Goal: Use online tool/utility: Utilize a website feature to perform a specific function

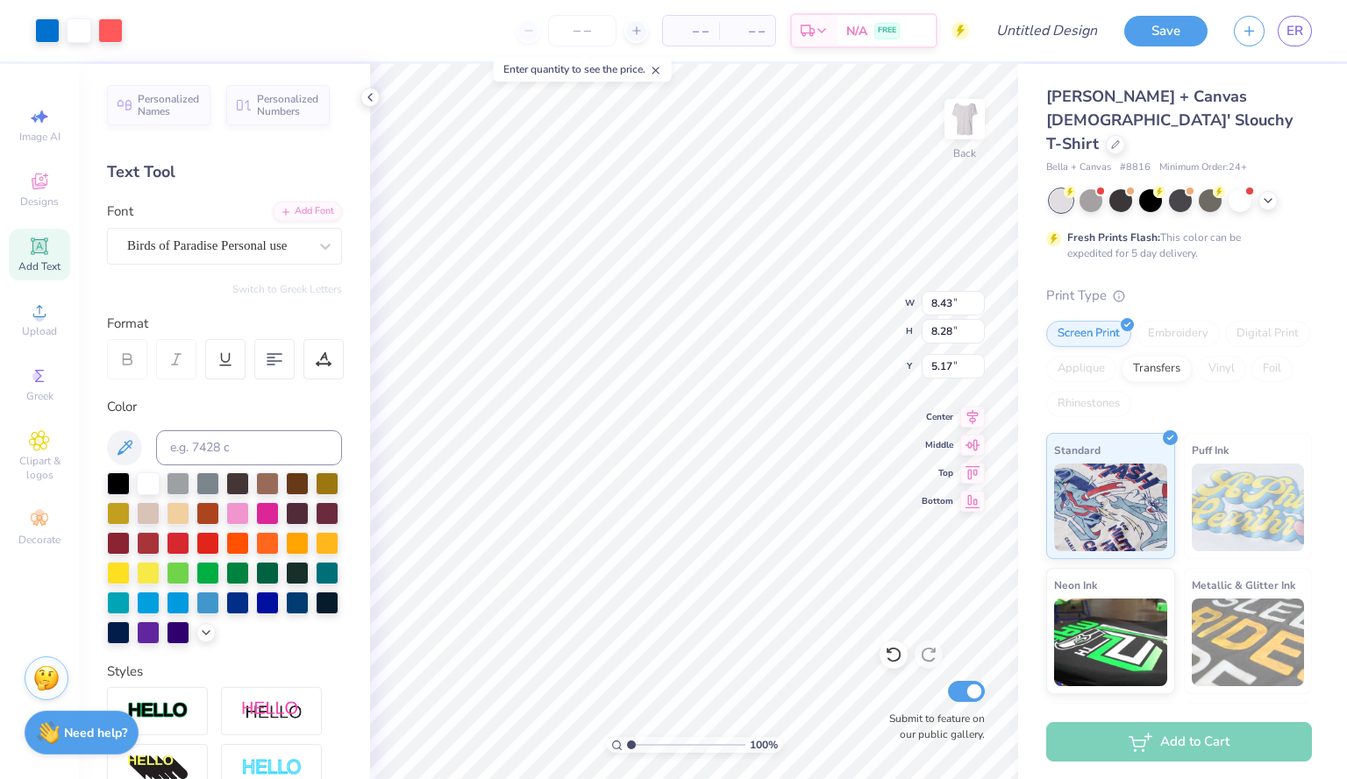
type input "5.17"
type input "7.18"
type input "7.05"
type input "5.82"
type input "7.53"
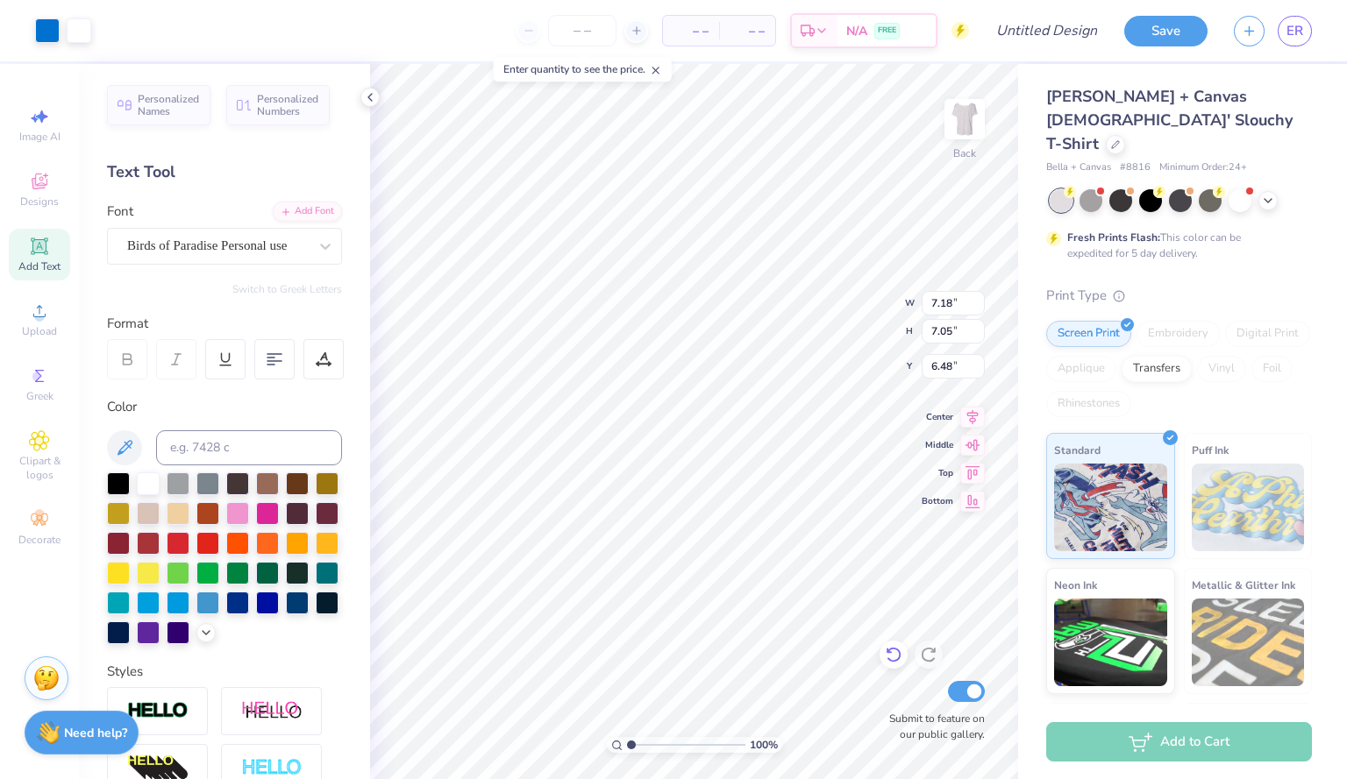
click at [892, 658] on icon at bounding box center [894, 655] width 18 height 18
type input "5.82"
click at [892, 658] on icon at bounding box center [894, 655] width 18 height 18
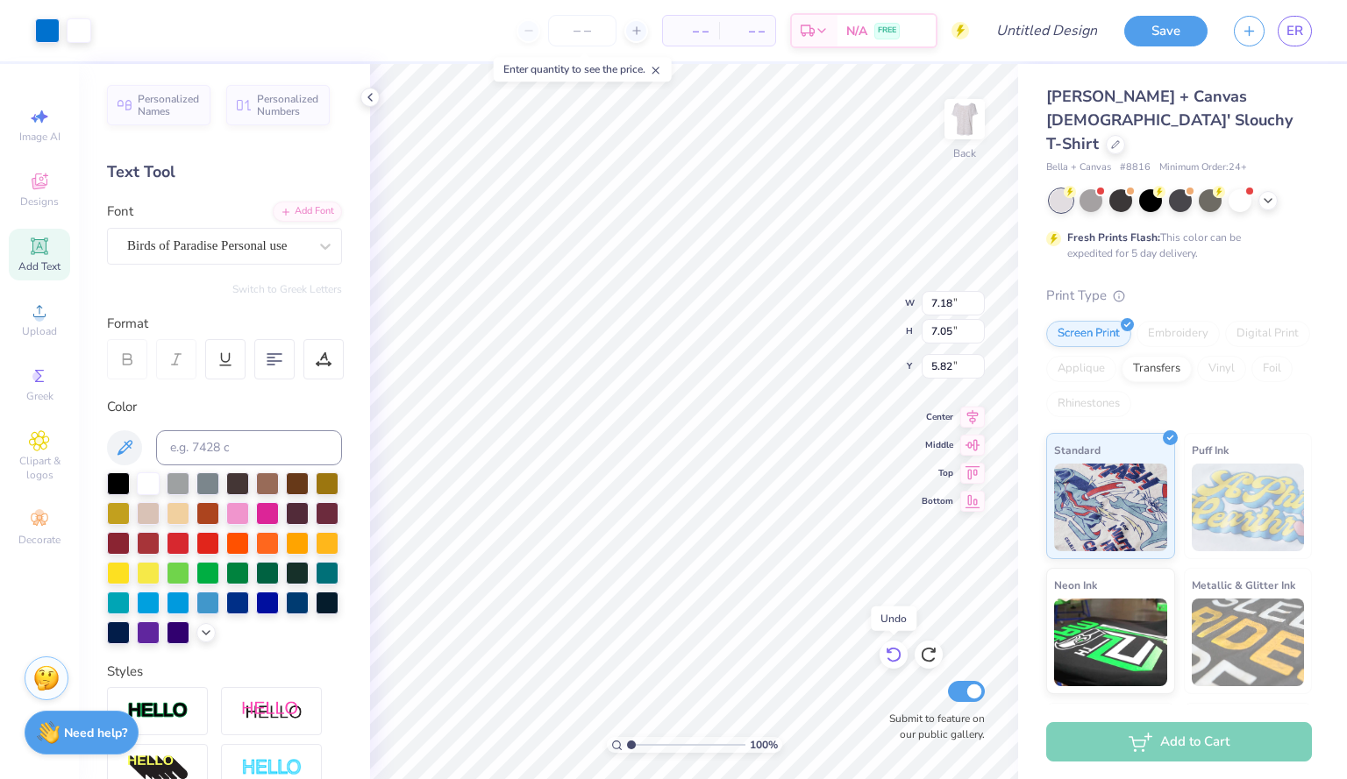
click at [892, 658] on icon at bounding box center [894, 655] width 18 height 18
type input "8.43"
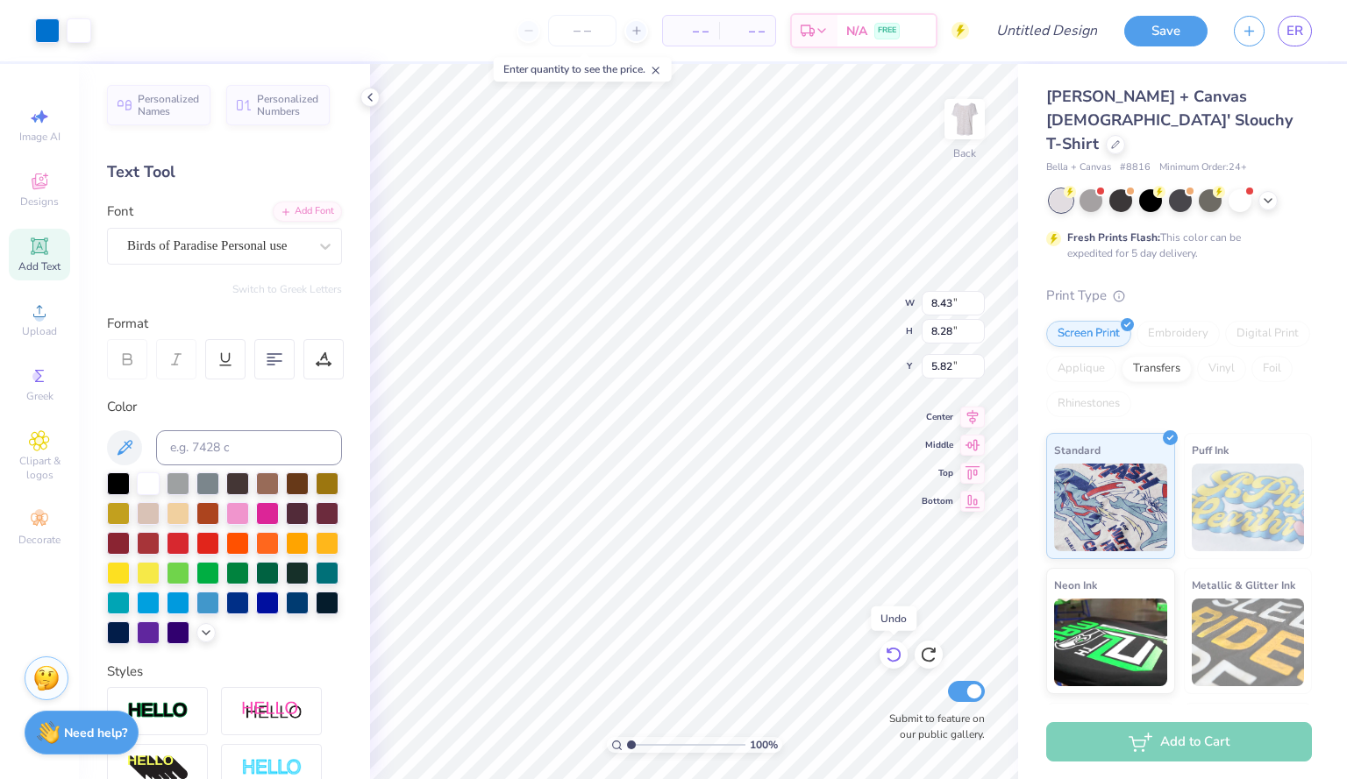
type input "8.28"
click at [931, 658] on icon at bounding box center [929, 655] width 18 height 18
type input "5.17"
type input "6.94"
type input "7.53"
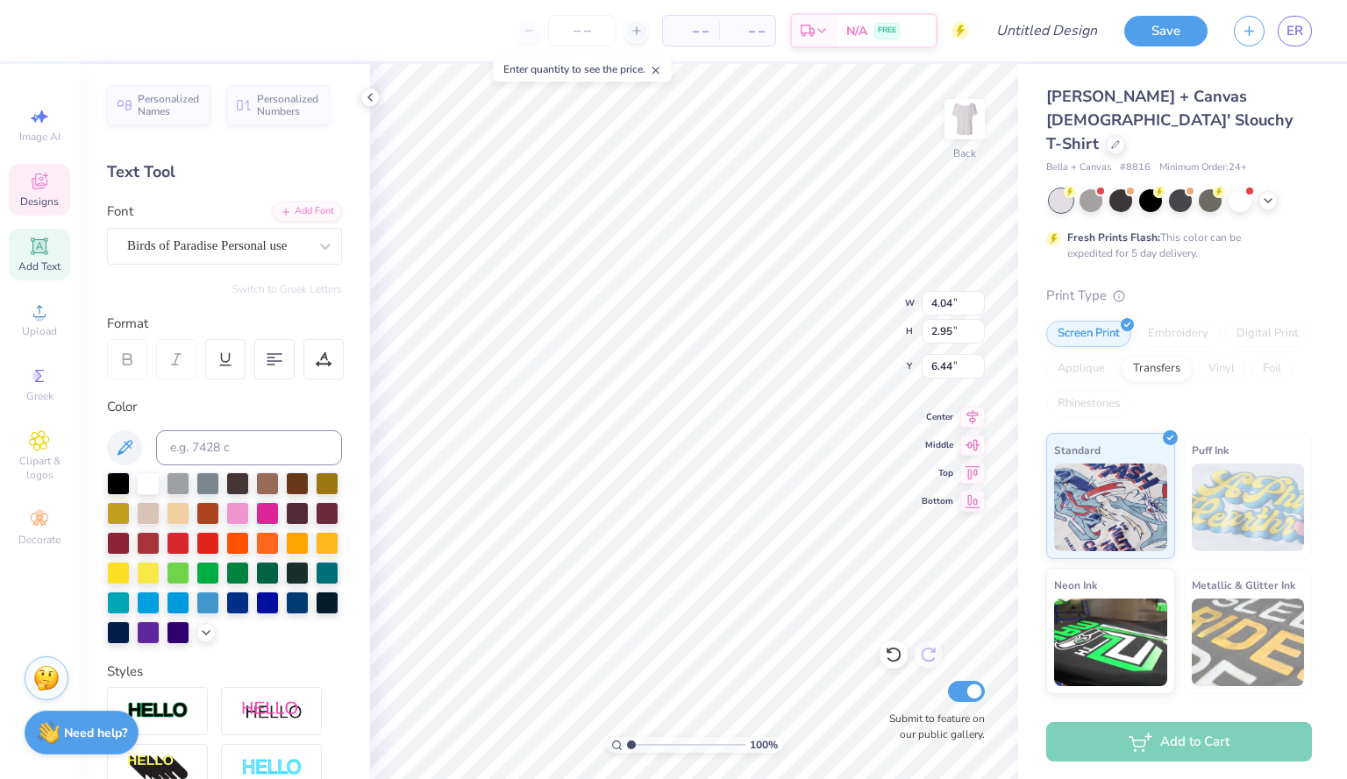
type input "6.44"
type input "6.83"
type input "7.51"
type input "7.46"
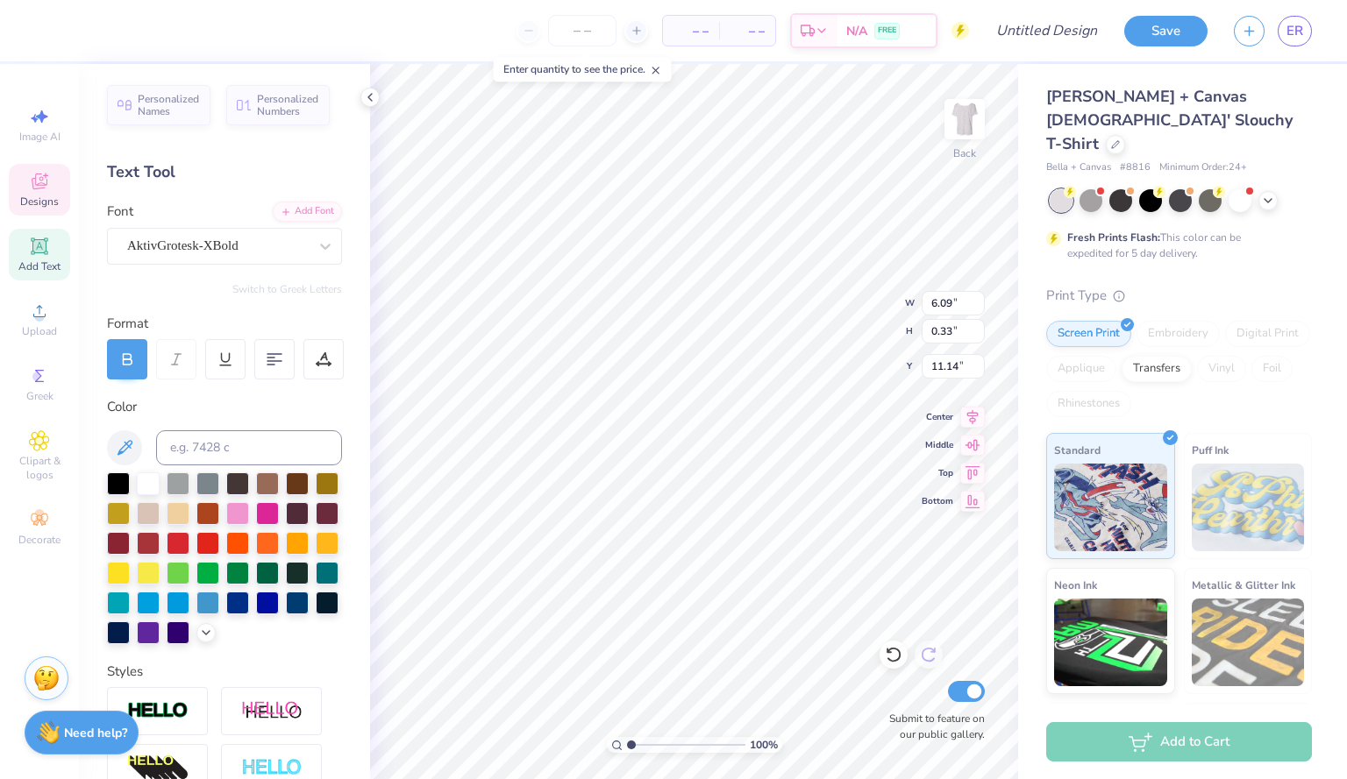
type textarea "P"
type textarea "HOME RUN [GEOGRAPHIC_DATA]"
type input "10.00"
type input "10.33"
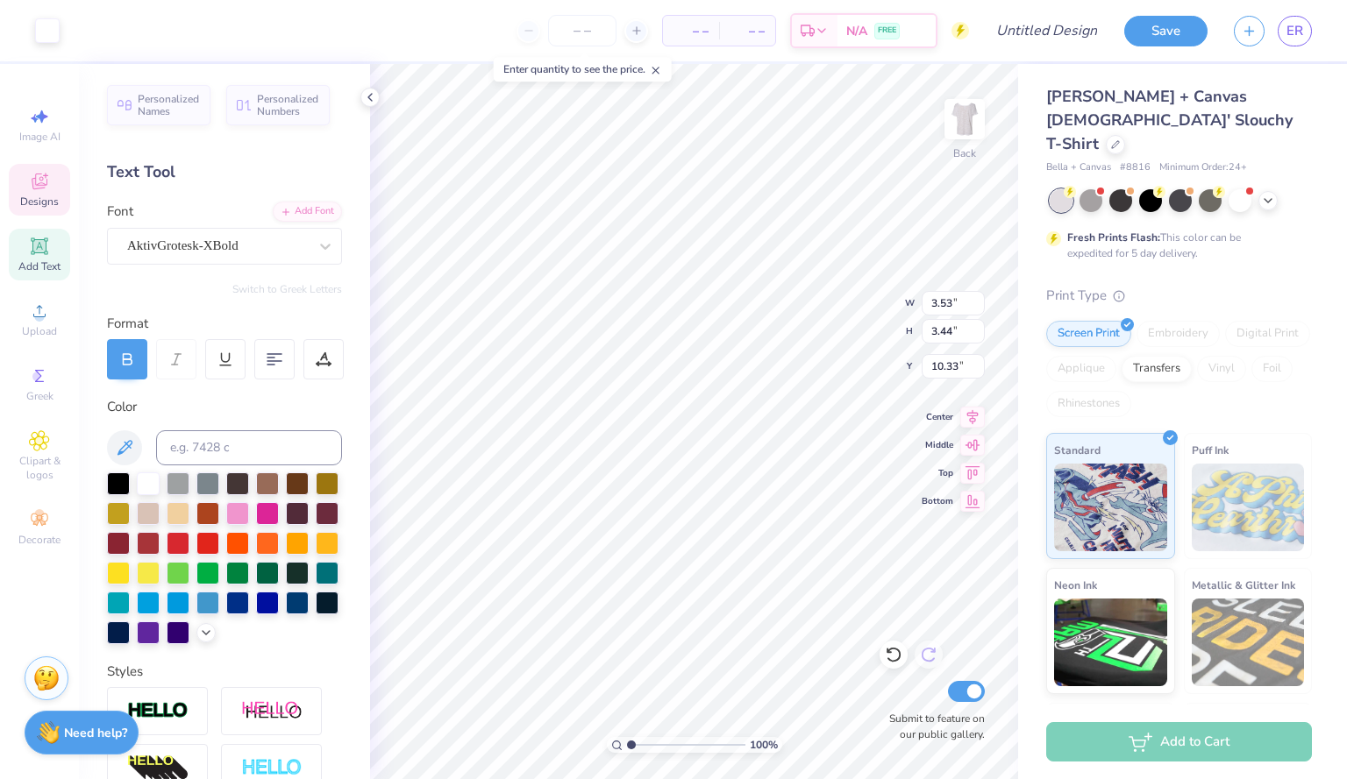
type input "4.03"
type input "3.93"
type input "10.00"
type input "11.83"
type input "3.41"
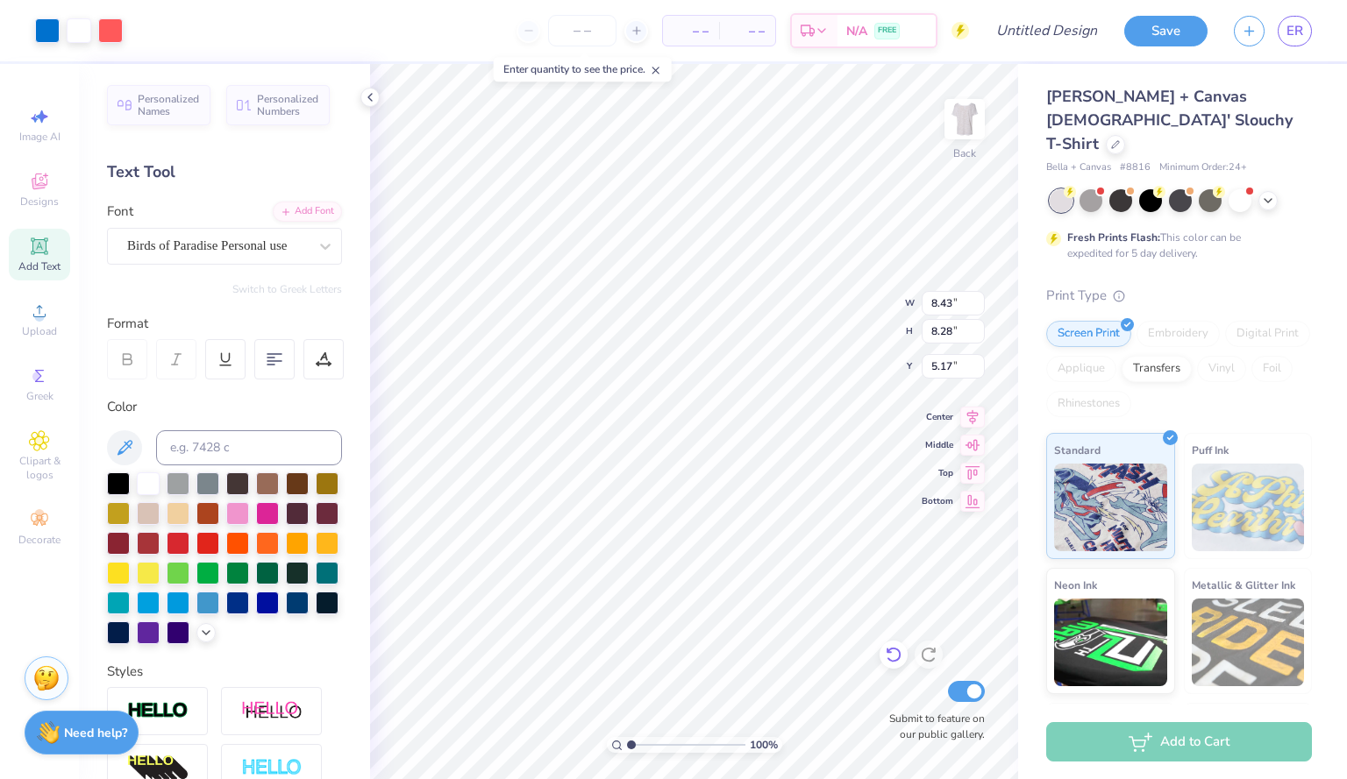
click at [887, 658] on icon at bounding box center [894, 655] width 18 height 18
click at [892, 655] on icon at bounding box center [894, 655] width 18 height 18
click at [925, 645] on div at bounding box center [928, 655] width 28 height 28
type input "5.14"
type input "5.38"
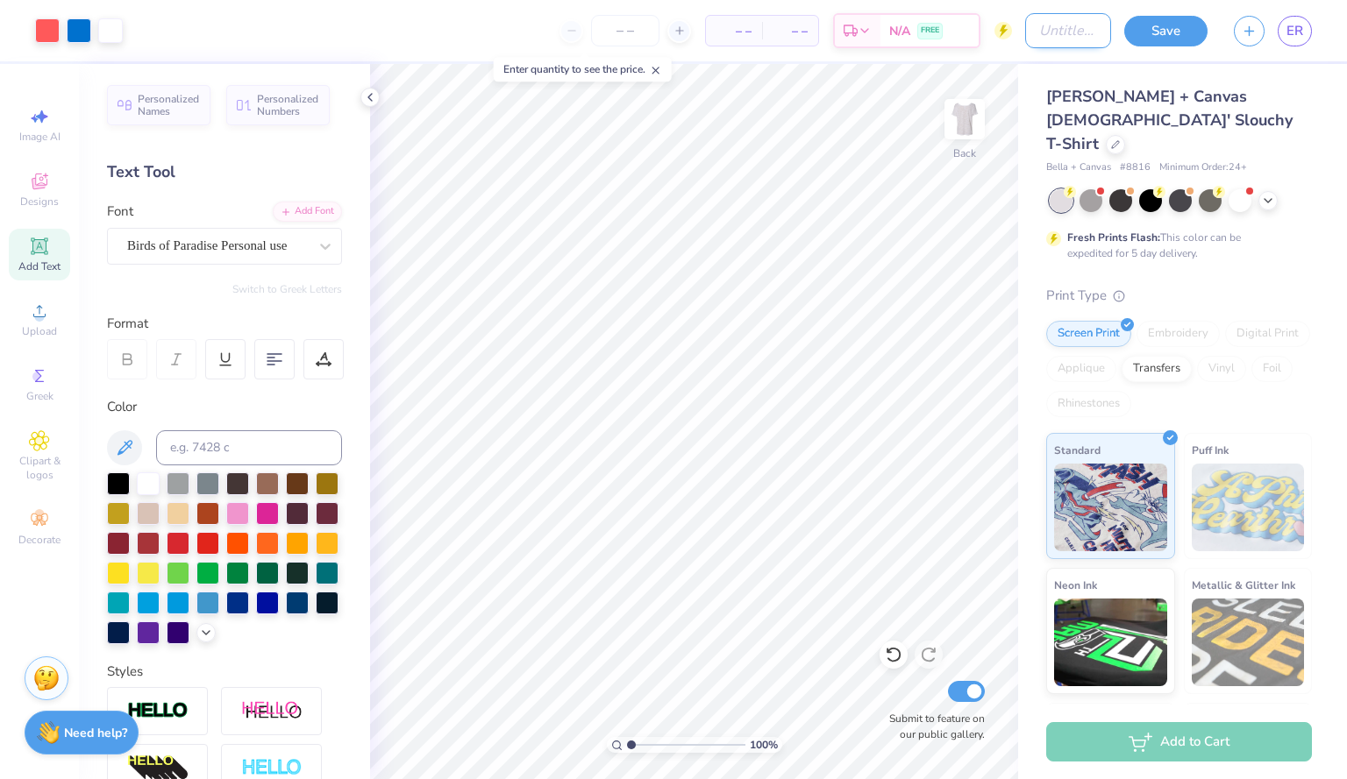
click at [1045, 36] on input "Design Title" at bounding box center [1068, 30] width 86 height 35
type input "hrd"
click at [1164, 31] on button "Save" at bounding box center [1165, 28] width 83 height 31
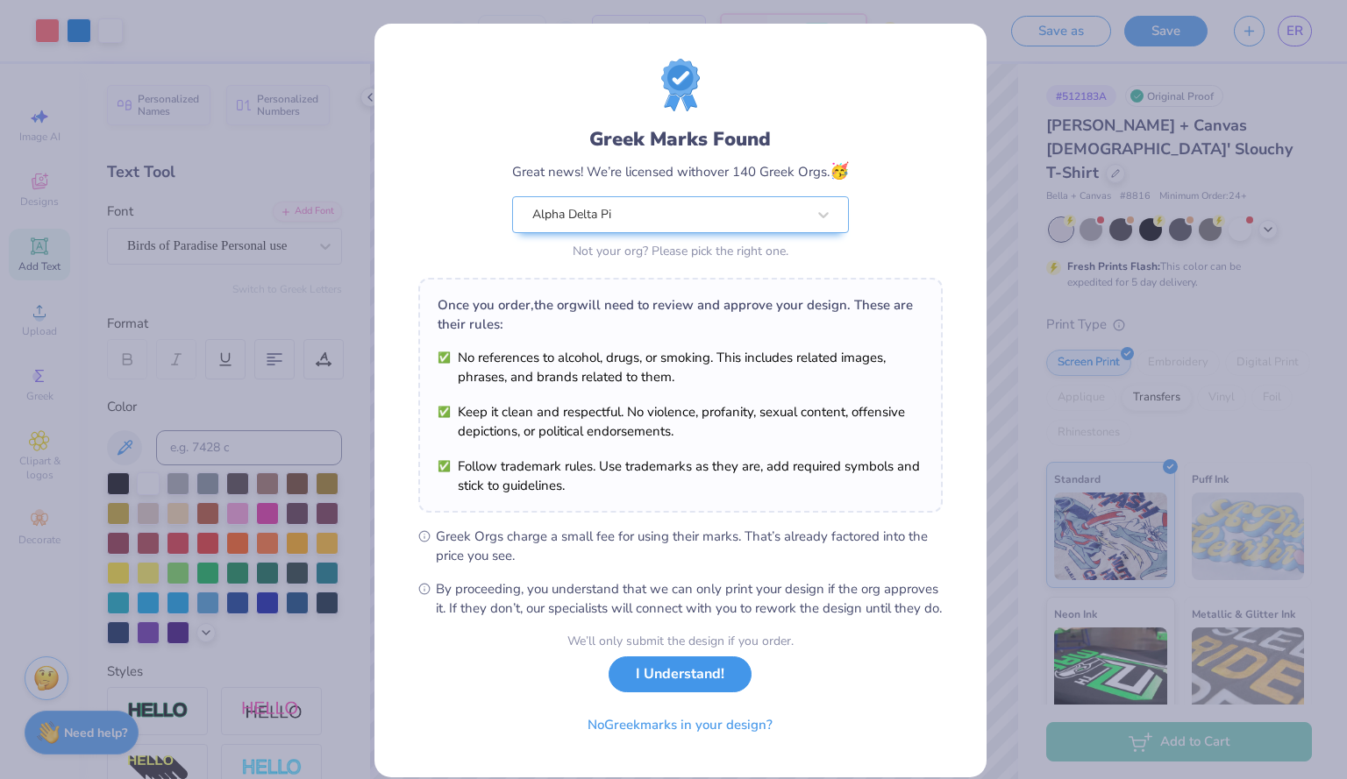
click at [672, 693] on button "I Understand!" at bounding box center [679, 675] width 143 height 36
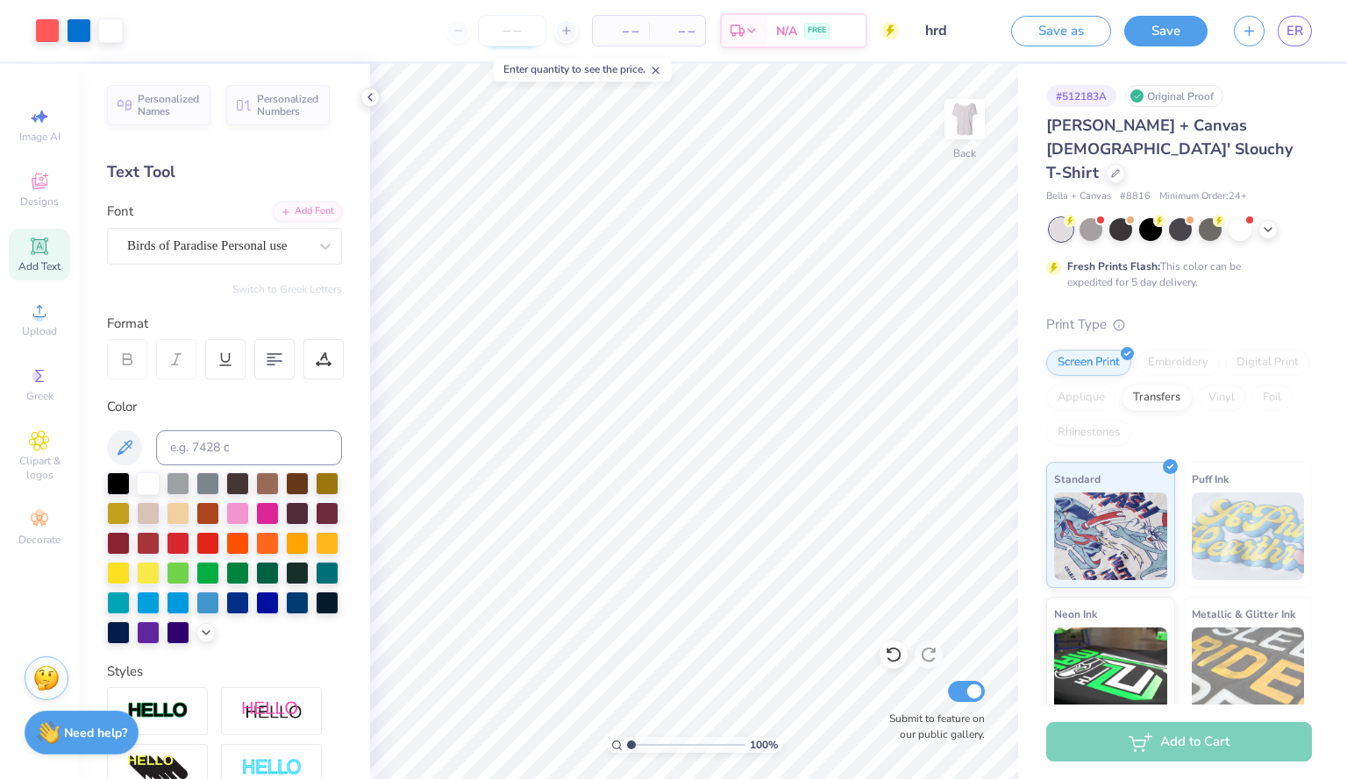
click at [528, 35] on input "number" at bounding box center [512, 31] width 68 height 32
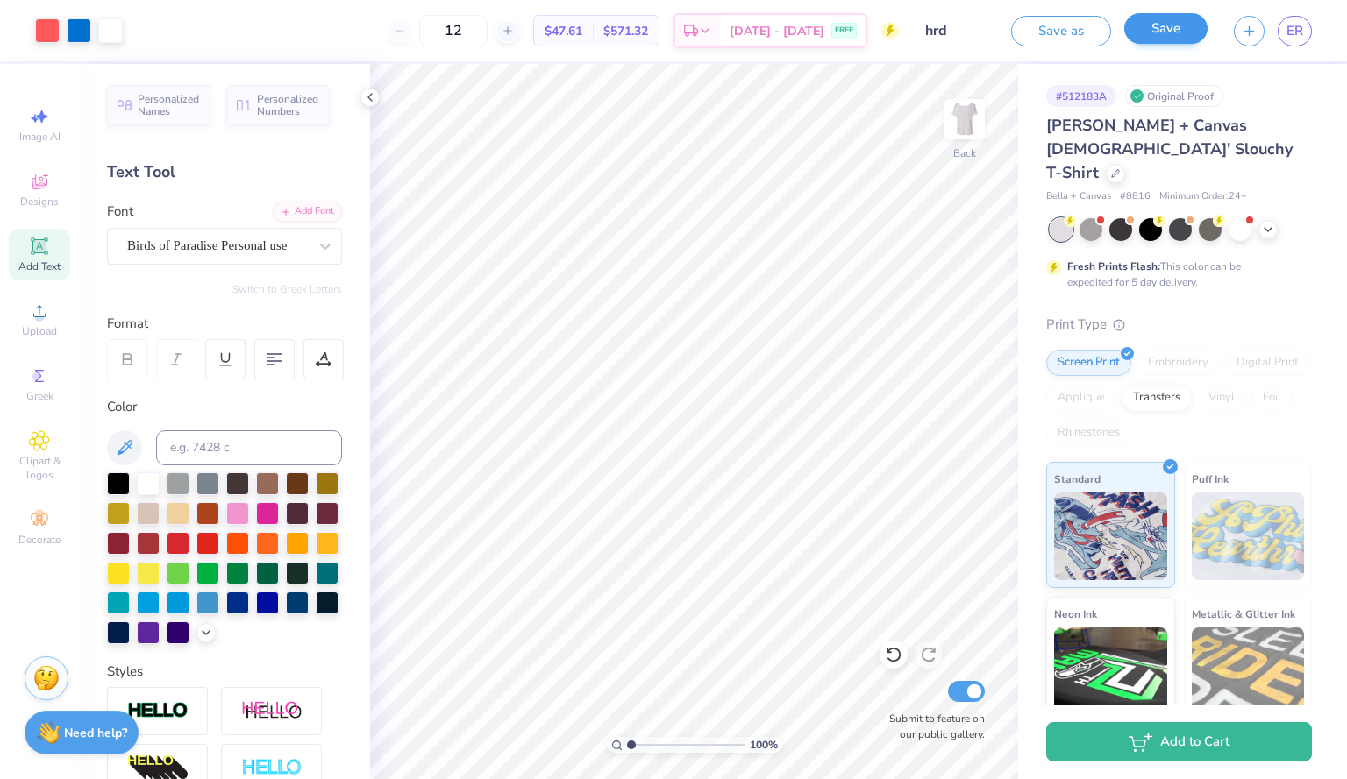
type input "12"
click at [1165, 24] on button "Save" at bounding box center [1165, 28] width 83 height 31
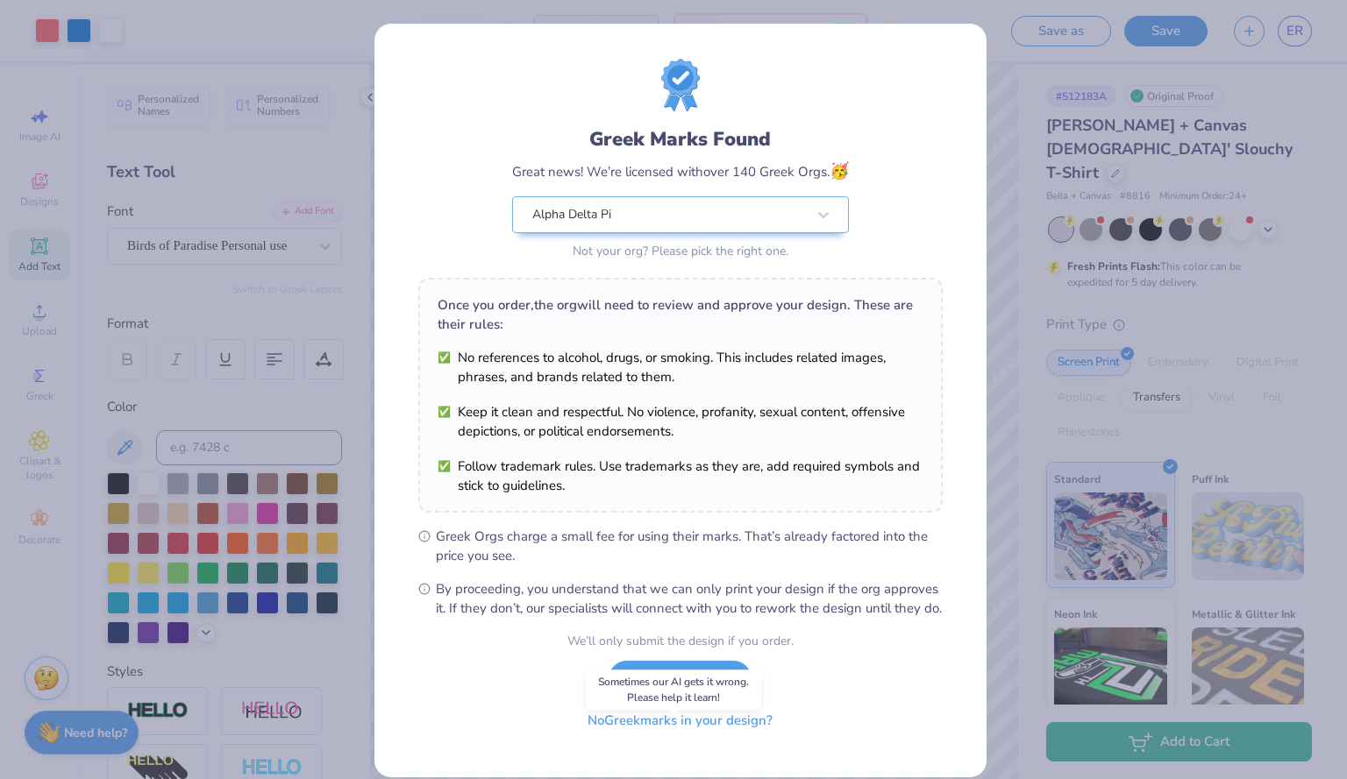
click at [641, 739] on button "No Greek marks in your design?" at bounding box center [679, 721] width 215 height 36
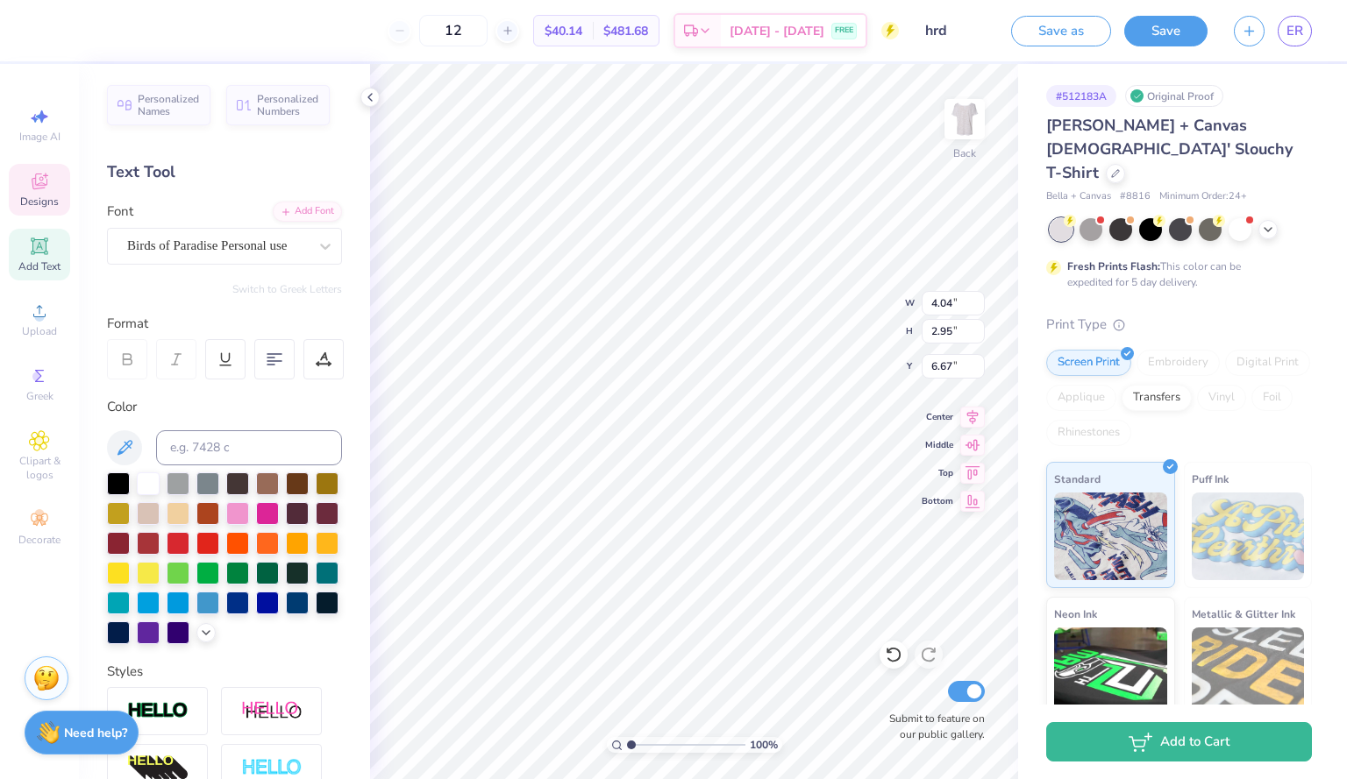
type input "6.67"
type input "6.87"
type input "1.58"
type input "5.35"
type input "4.27"
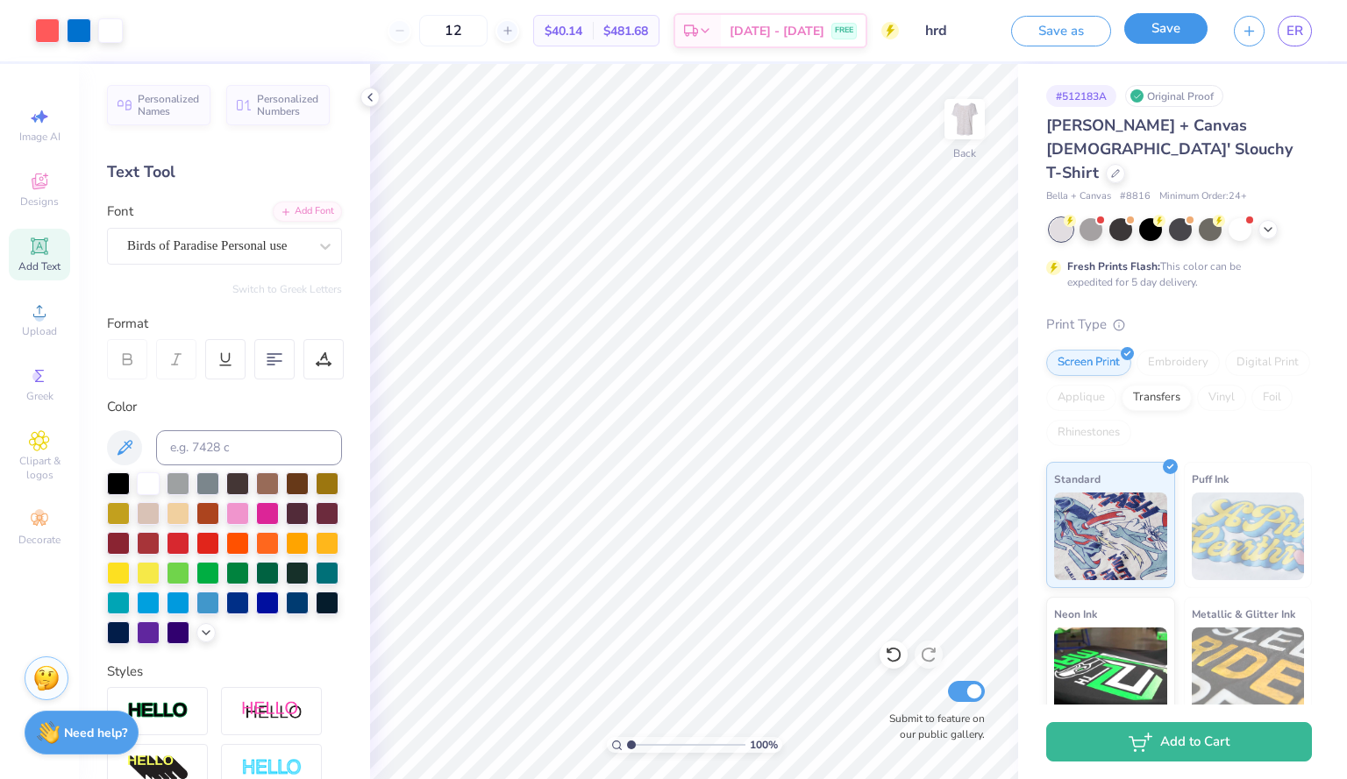
click at [1162, 24] on button "Save" at bounding box center [1165, 28] width 83 height 31
